Goal: Find contact information: Obtain details needed to contact an individual or organization

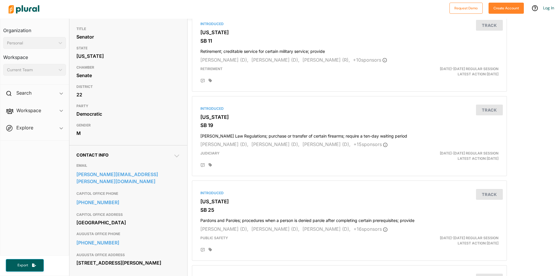
scroll to position [58, 0]
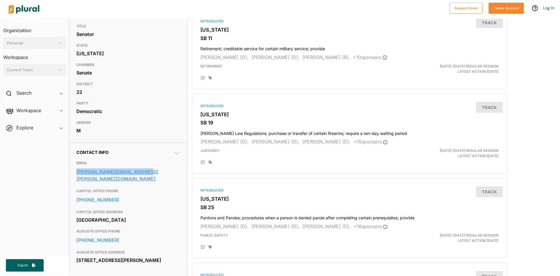
drag, startPoint x: 75, startPoint y: 172, endPoint x: 141, endPoint y: 175, distance: 66.6
click at [141, 175] on div "Contact Info EMAIL [PERSON_NAME][EMAIL_ADDRESS][PERSON_NAME][DOMAIN_NAME] CAPIT…" at bounding box center [128, 209] width 118 height 135
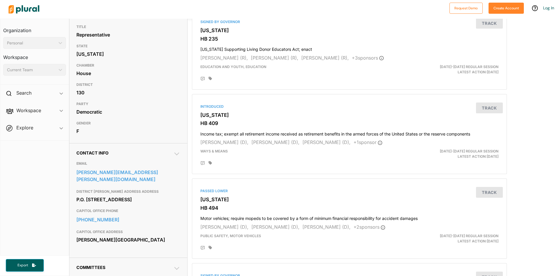
scroll to position [58, 0]
